Goal: Obtain resource: Download file/media

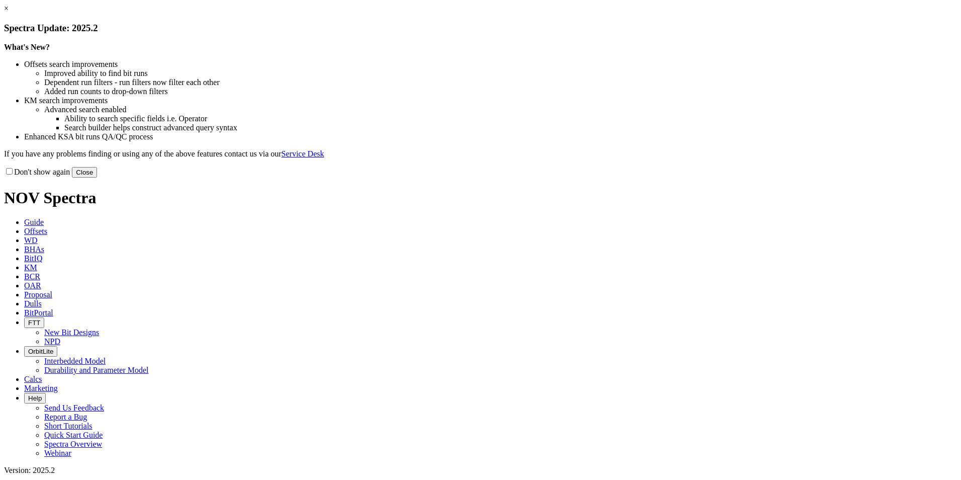
click at [9, 13] on link "×" at bounding box center [6, 8] width 5 height 9
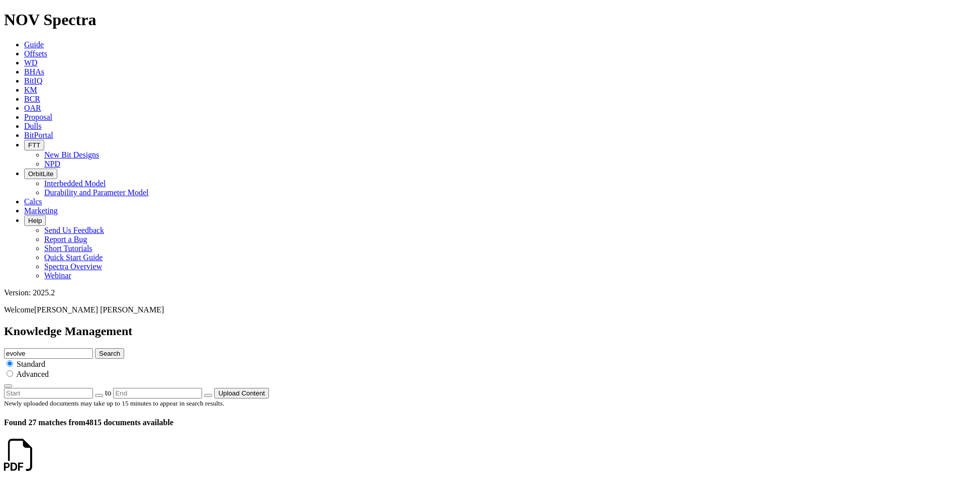
scroll to position [335, 0]
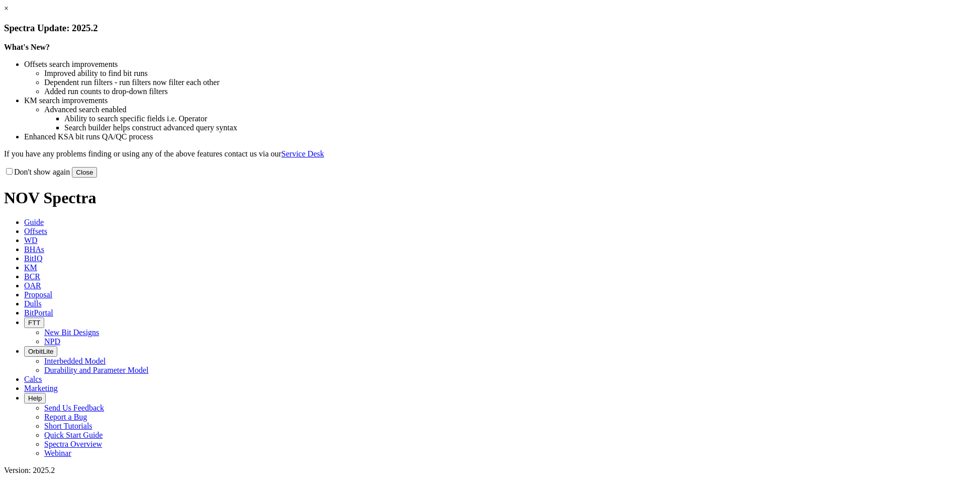
click at [97, 177] on button "Close" at bounding box center [84, 172] width 25 height 11
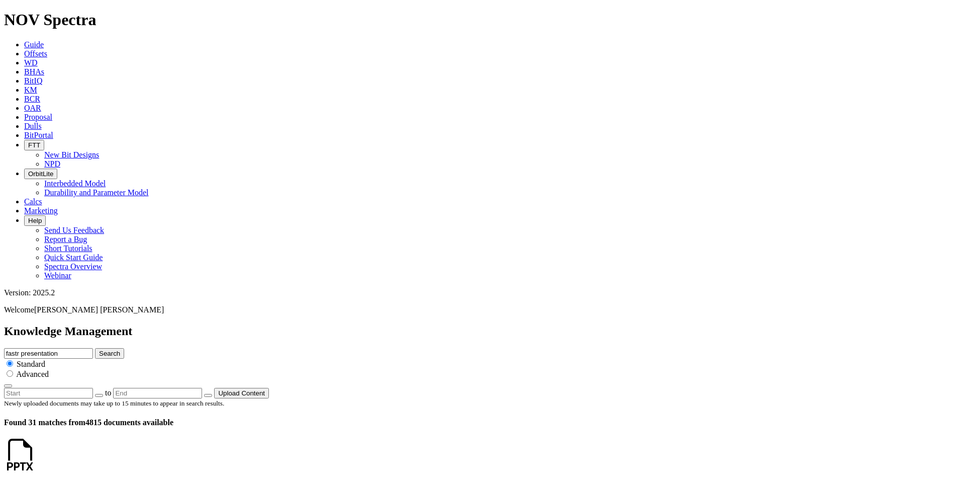
click at [36, 459] on icon at bounding box center [36, 463] width 0 height 9
click at [37, 85] on span "KM" at bounding box center [30, 89] width 13 height 9
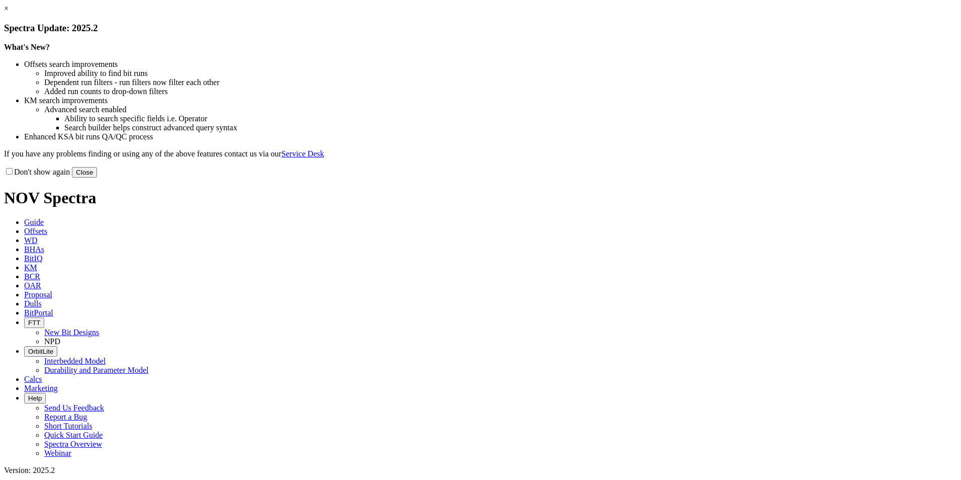
click at [97, 177] on button "Close" at bounding box center [84, 172] width 25 height 11
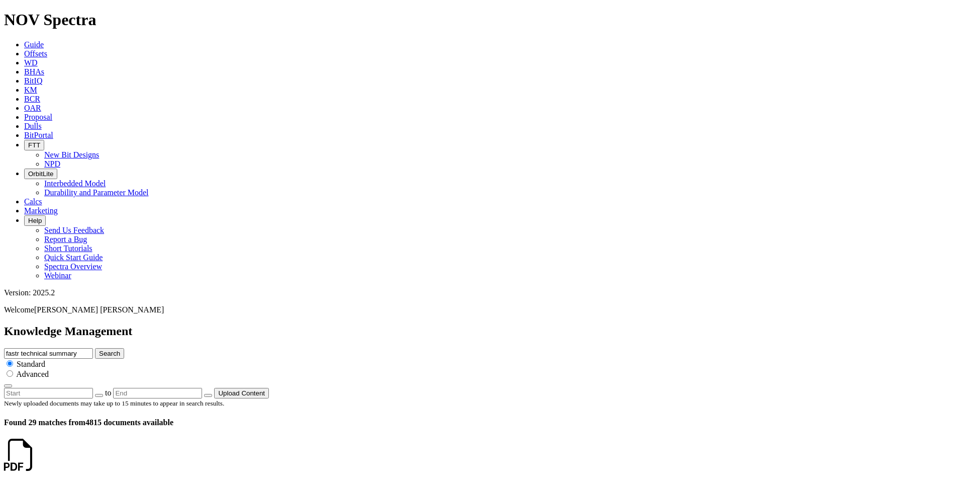
click at [24, 49] on icon at bounding box center [24, 53] width 0 height 9
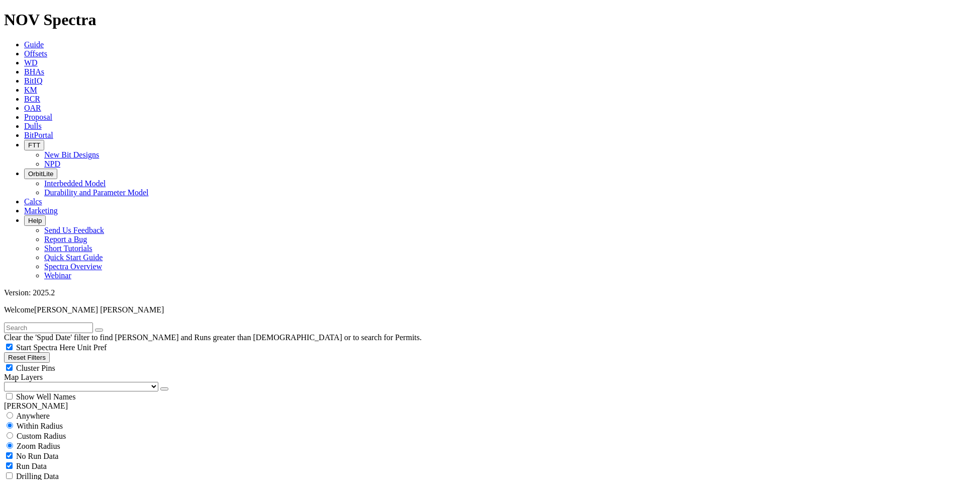
click at [44, 40] on span "Guide" at bounding box center [34, 44] width 20 height 9
